Goal: Complete application form

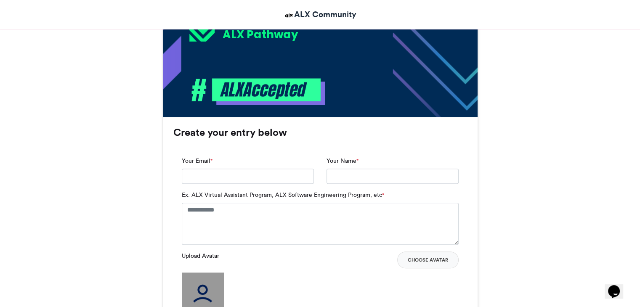
scroll to position [464, 0]
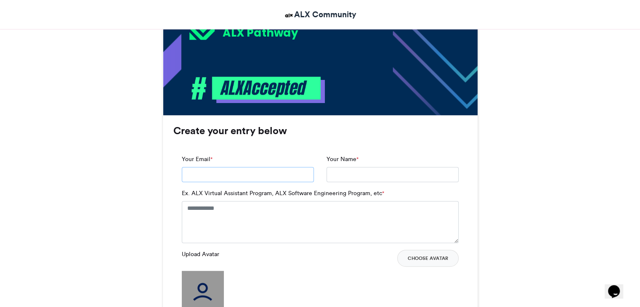
click at [222, 179] on input "Your Email *" at bounding box center [248, 174] width 132 height 15
type input "**********"
click at [365, 175] on input "Your Name *" at bounding box center [392, 174] width 132 height 15
type input "**********"
click at [301, 204] on textarea "Ex. ALX Virtual Assistant Program, ALX Software Engineering Program, etc *" at bounding box center [320, 222] width 277 height 42
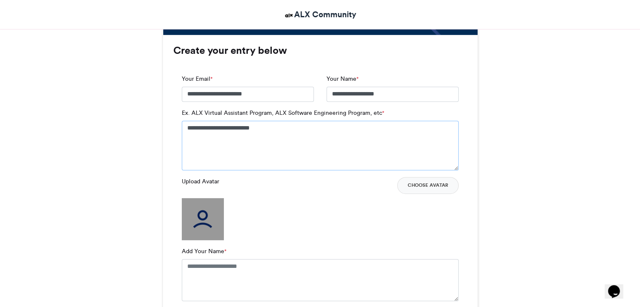
scroll to position [548, 0]
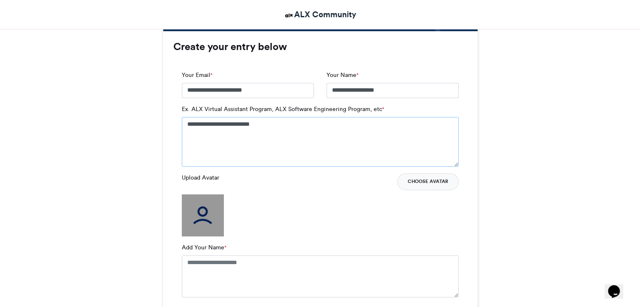
type textarea "**********"
click at [416, 179] on button "Choose Avatar" at bounding box center [427, 181] width 61 height 17
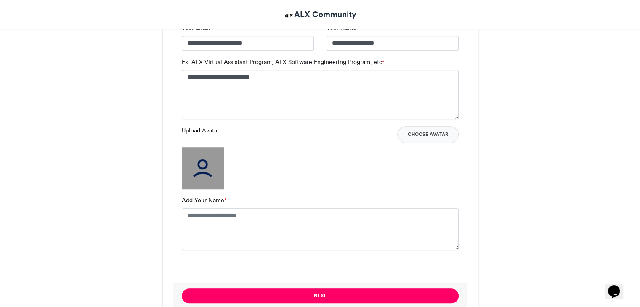
scroll to position [607, 0]
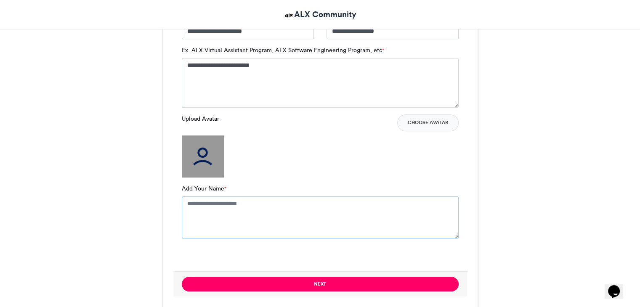
click at [220, 207] on textarea "Add Your Name *" at bounding box center [320, 217] width 277 height 42
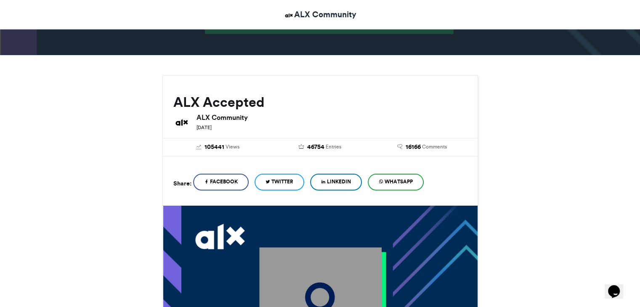
scroll to position [57, 0]
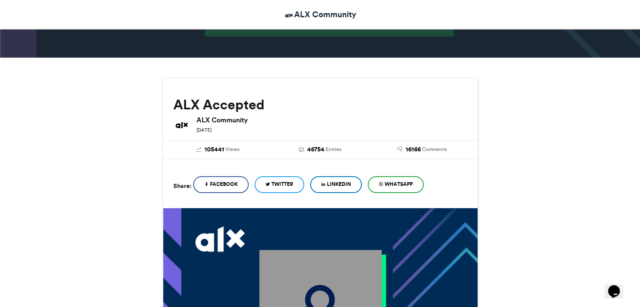
type textarea "**********"
click at [342, 184] on span "LinkedIn" at bounding box center [339, 184] width 24 height 8
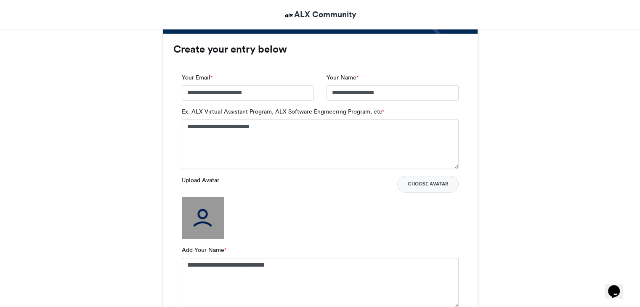
scroll to position [564, 0]
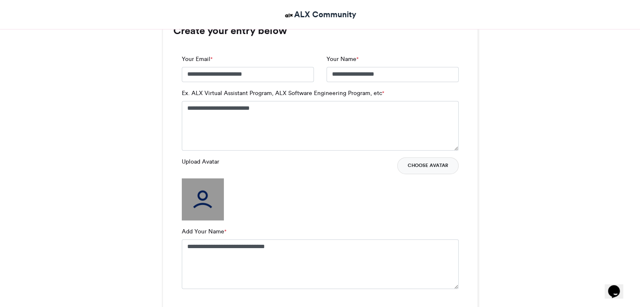
click at [435, 163] on button "Choose Avatar" at bounding box center [427, 165] width 61 height 17
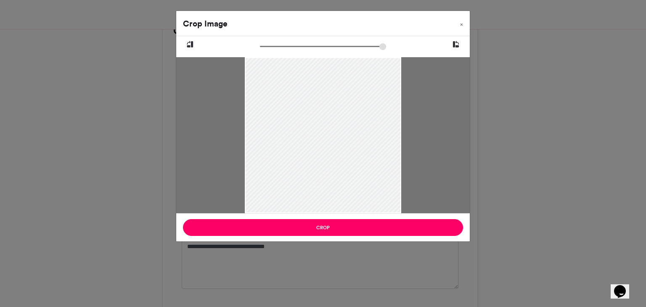
drag, startPoint x: 287, startPoint y: 129, endPoint x: 296, endPoint y: 38, distance: 91.2
click at [296, 38] on div at bounding box center [322, 124] width 293 height 177
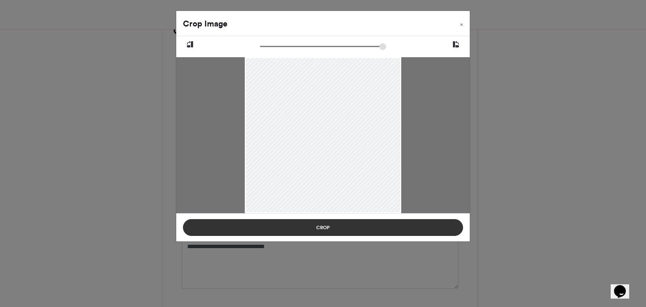
drag, startPoint x: 320, startPoint y: 109, endPoint x: 324, endPoint y: 221, distance: 111.5
click at [324, 221] on div "Crop Image × Crop" at bounding box center [323, 126] width 294 height 231
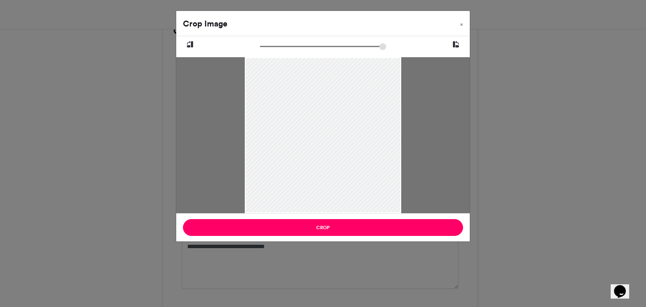
drag, startPoint x: 343, startPoint y: 180, endPoint x: 357, endPoint y: 195, distance: 20.2
click at [357, 195] on div at bounding box center [323, 184] width 156 height 254
drag, startPoint x: 354, startPoint y: 158, endPoint x: 350, endPoint y: 137, distance: 21.1
click at [350, 137] on div at bounding box center [323, 172] width 156 height 254
drag, startPoint x: 262, startPoint y: 47, endPoint x: 251, endPoint y: 56, distance: 14.6
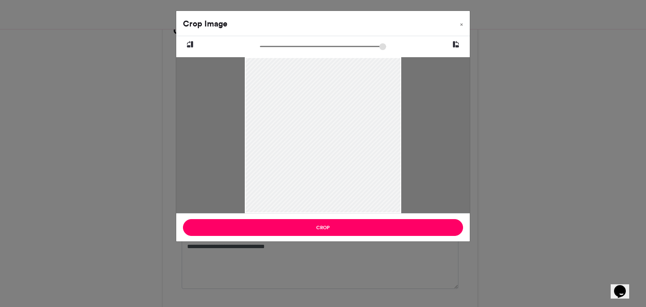
click at [260, 50] on input "zoom" at bounding box center [323, 46] width 126 height 8
drag, startPoint x: 329, startPoint y: 114, endPoint x: 329, endPoint y: 95, distance: 19.3
click at [329, 95] on div at bounding box center [323, 144] width 156 height 254
type input "******"
drag, startPoint x: 349, startPoint y: 105, endPoint x: 354, endPoint y: 126, distance: 21.2
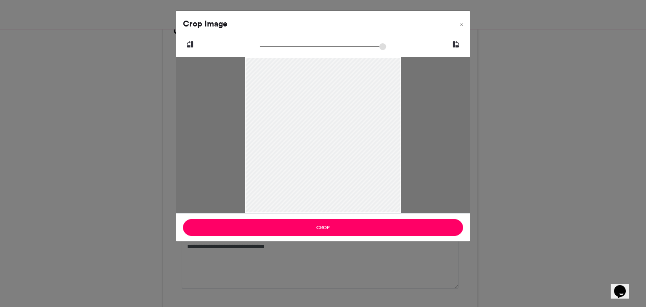
click at [354, 126] on div at bounding box center [323, 162] width 156 height 254
drag, startPoint x: 348, startPoint y: 153, endPoint x: 370, endPoint y: 120, distance: 39.8
click at [370, 120] on div at bounding box center [323, 131] width 156 height 254
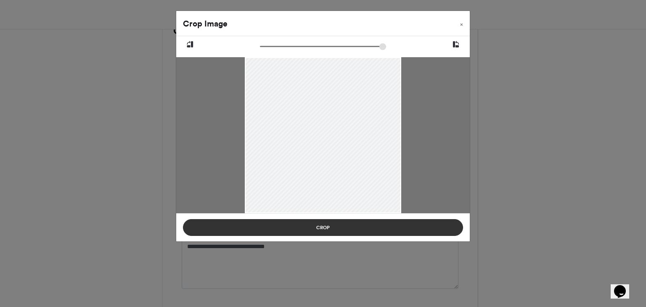
click at [323, 226] on button "Crop" at bounding box center [323, 227] width 280 height 17
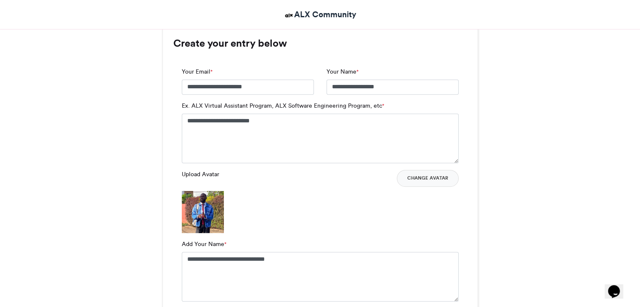
scroll to position [553, 0]
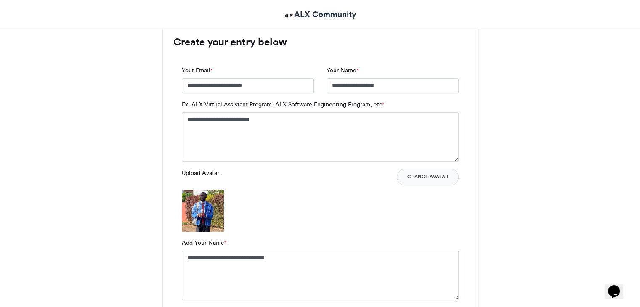
click at [202, 213] on img at bounding box center [203, 211] width 42 height 42
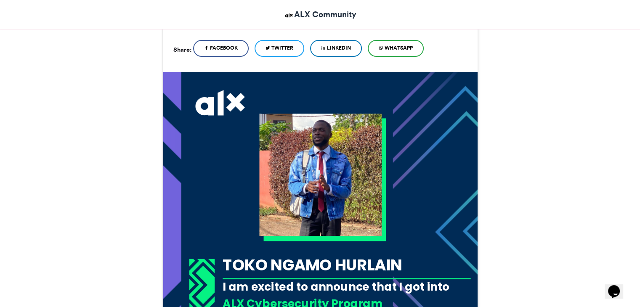
scroll to position [193, 0]
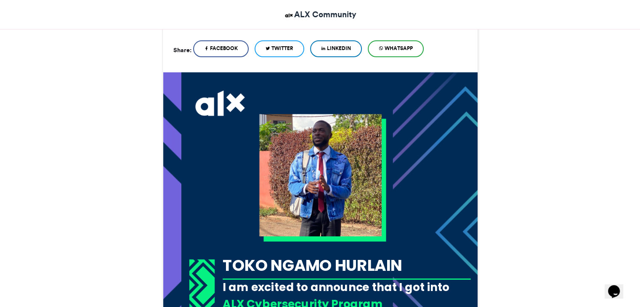
click at [337, 52] on link "LinkedIn" at bounding box center [336, 48] width 52 height 17
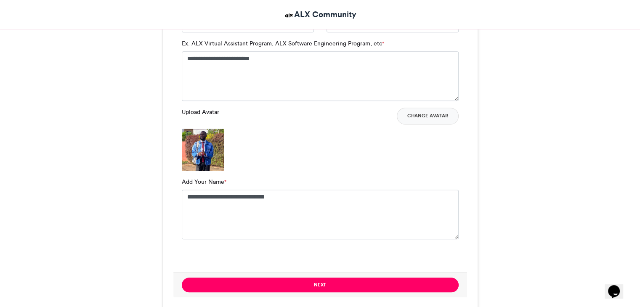
scroll to position [654, 0]
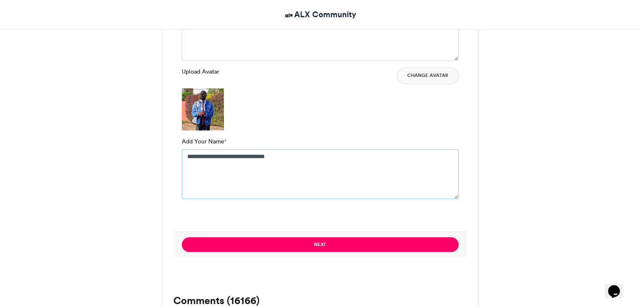
click at [255, 156] on textarea "**********" at bounding box center [320, 174] width 277 height 50
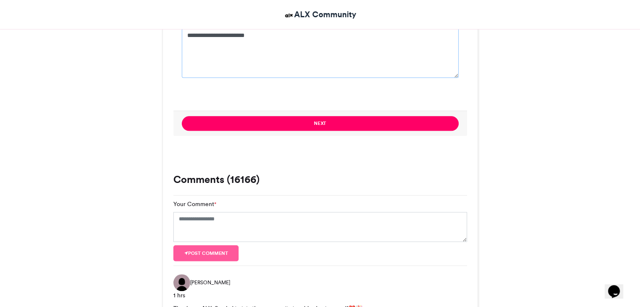
scroll to position [777, 0]
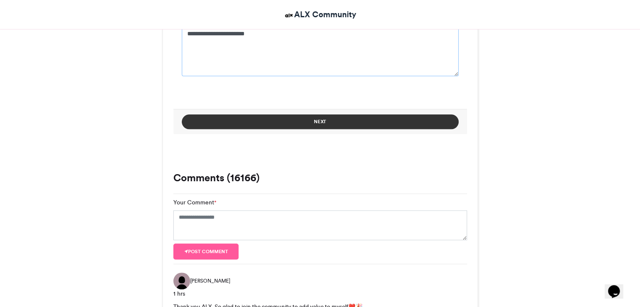
type textarea "**********"
click at [307, 124] on button "Next" at bounding box center [320, 121] width 277 height 15
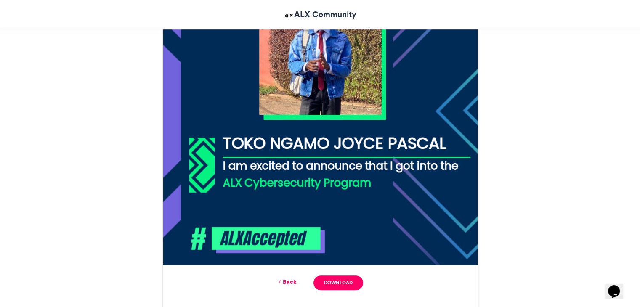
scroll to position [317, 0]
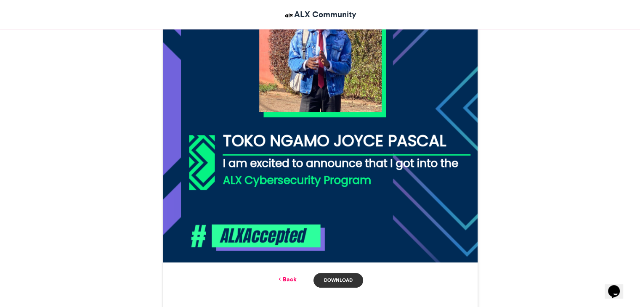
click at [333, 277] on link "Download" at bounding box center [337, 280] width 49 height 15
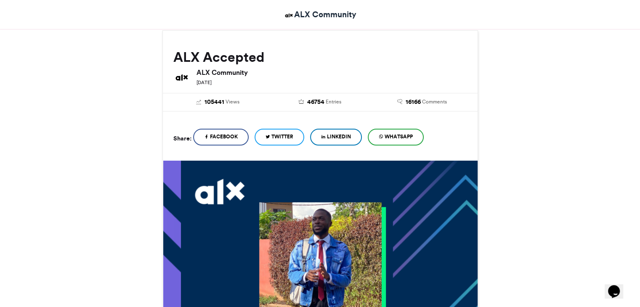
scroll to position [104, 0]
click at [337, 137] on span "LinkedIn" at bounding box center [339, 137] width 24 height 8
click at [383, 137] on icon at bounding box center [380, 137] width 5 height 6
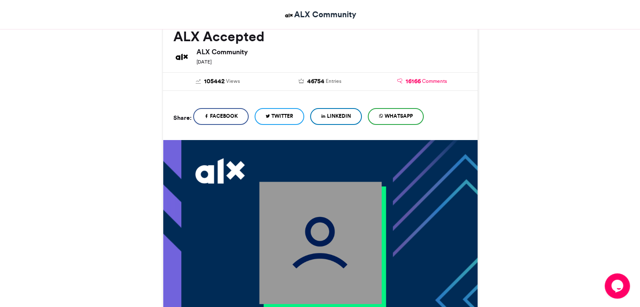
scroll to position [229, 0]
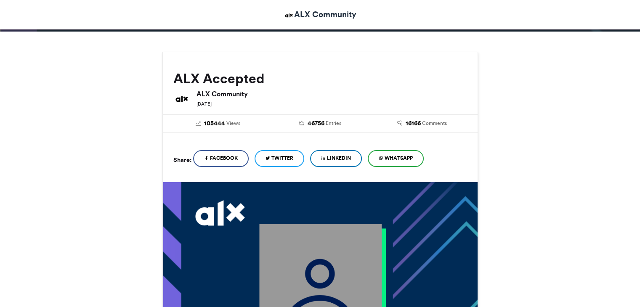
scroll to position [72, 0]
